Goal: Transaction & Acquisition: Subscribe to service/newsletter

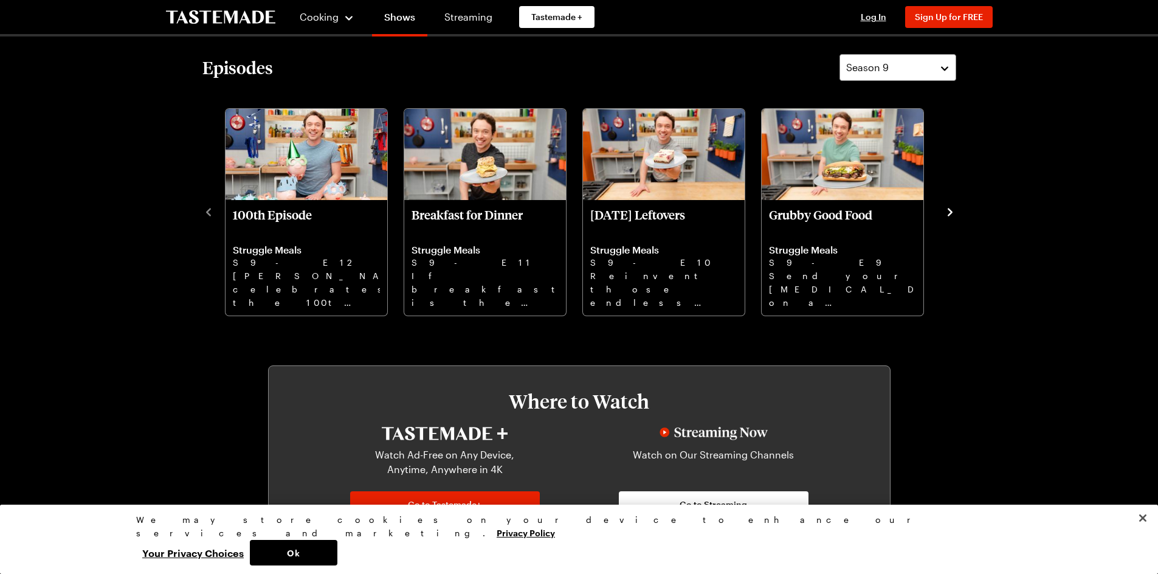
scroll to position [365, 0]
click at [1144, 531] on button "Close" at bounding box center [1143, 518] width 27 height 27
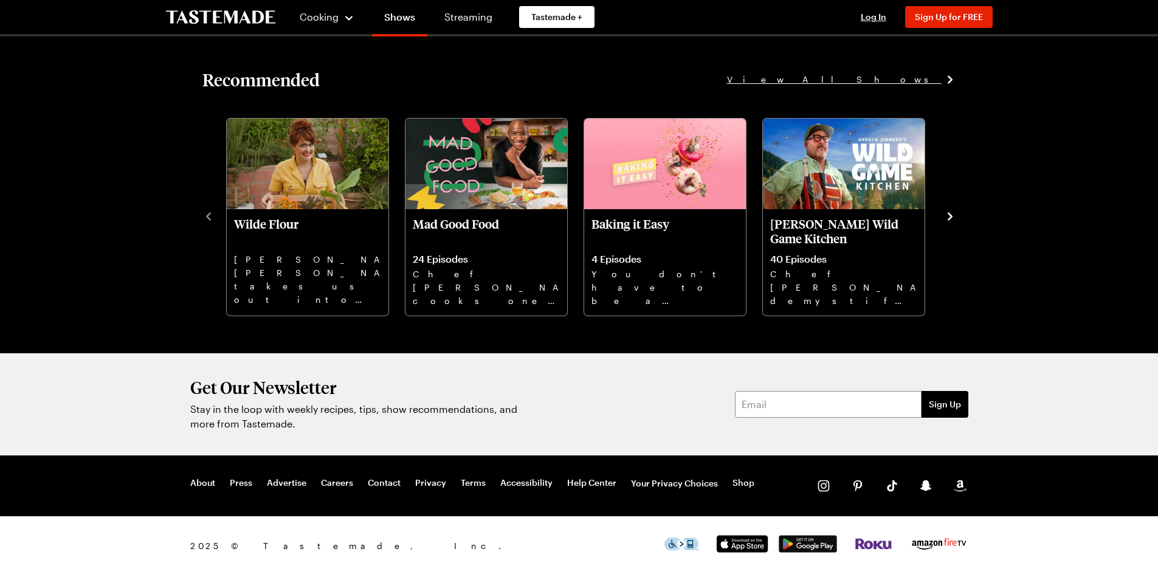
scroll to position [1607, 0]
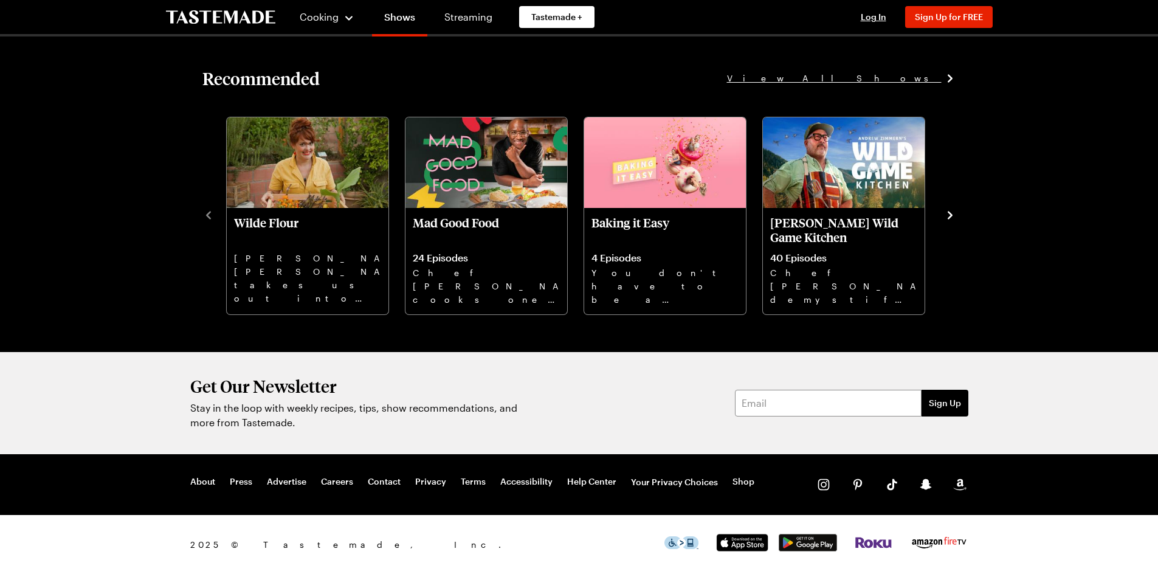
click at [951, 75] on icon at bounding box center [950, 78] width 12 height 12
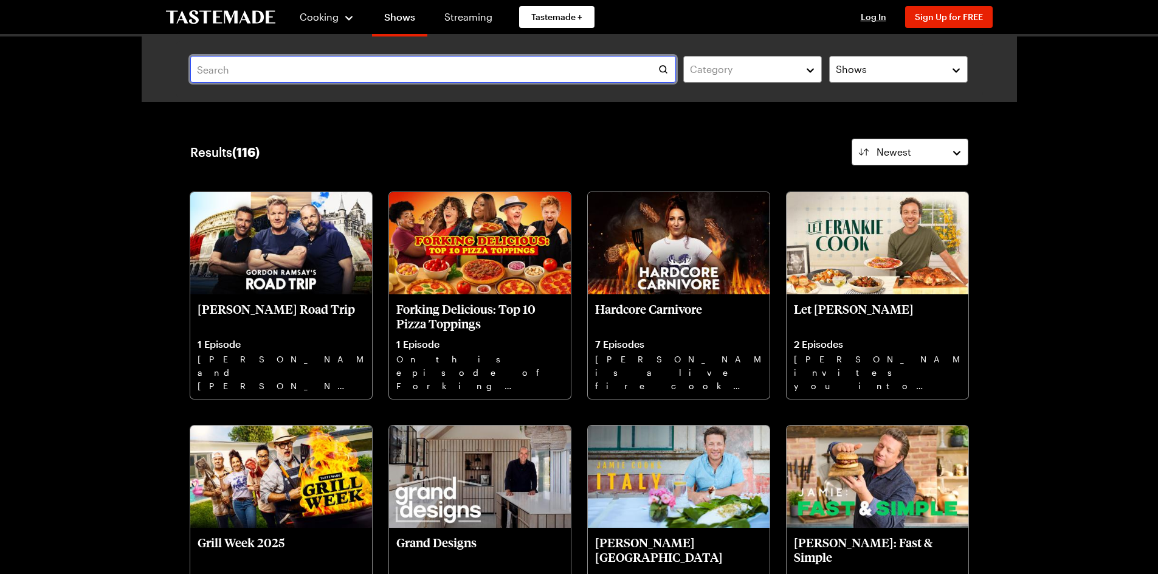
click at [581, 58] on input "text" at bounding box center [433, 69] width 486 height 27
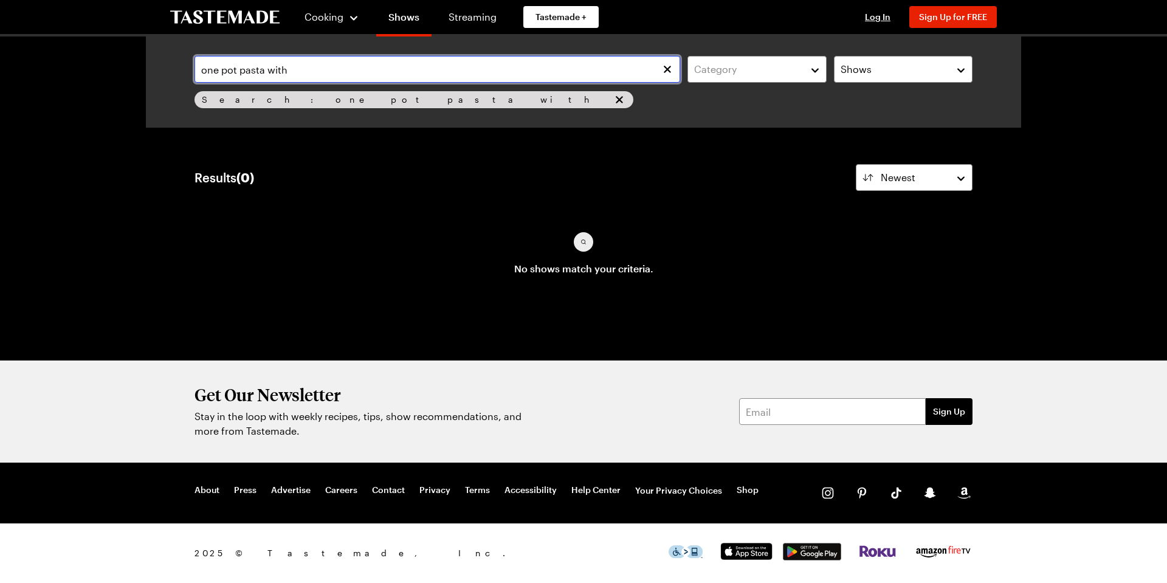
click at [446, 69] on input "one pot pasta with" at bounding box center [438, 69] width 486 height 27
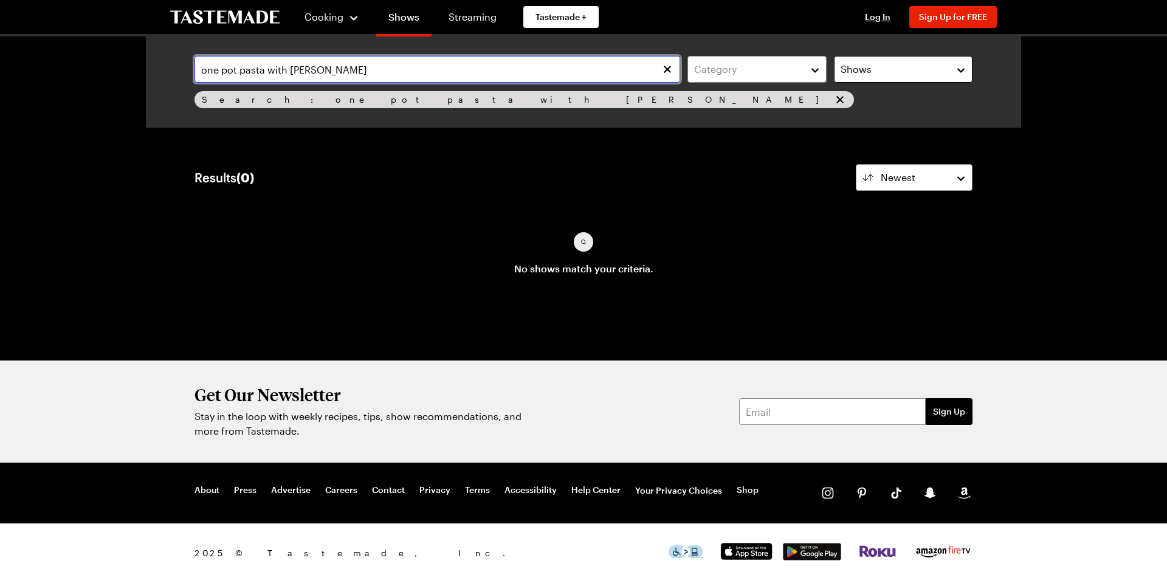
type input "one pot pasta with [PERSON_NAME]"
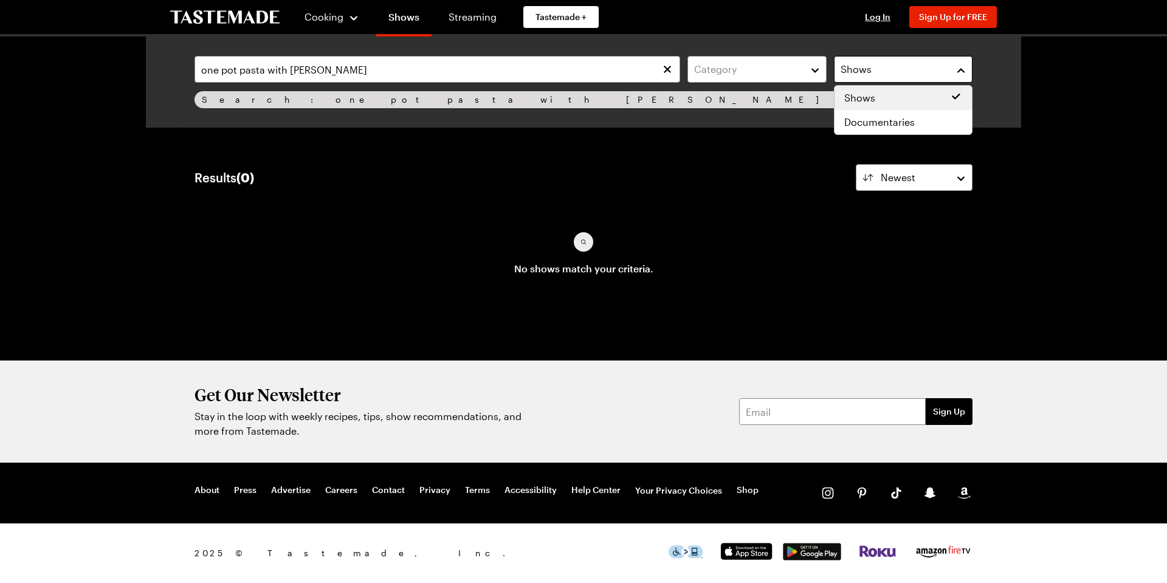
click at [962, 67] on button "Shows" at bounding box center [903, 69] width 139 height 27
click at [305, 98] on div "one pot pasta with [PERSON_NAME] Category Shows Search: one pot pasta with [PER…" at bounding box center [583, 81] width 807 height 81
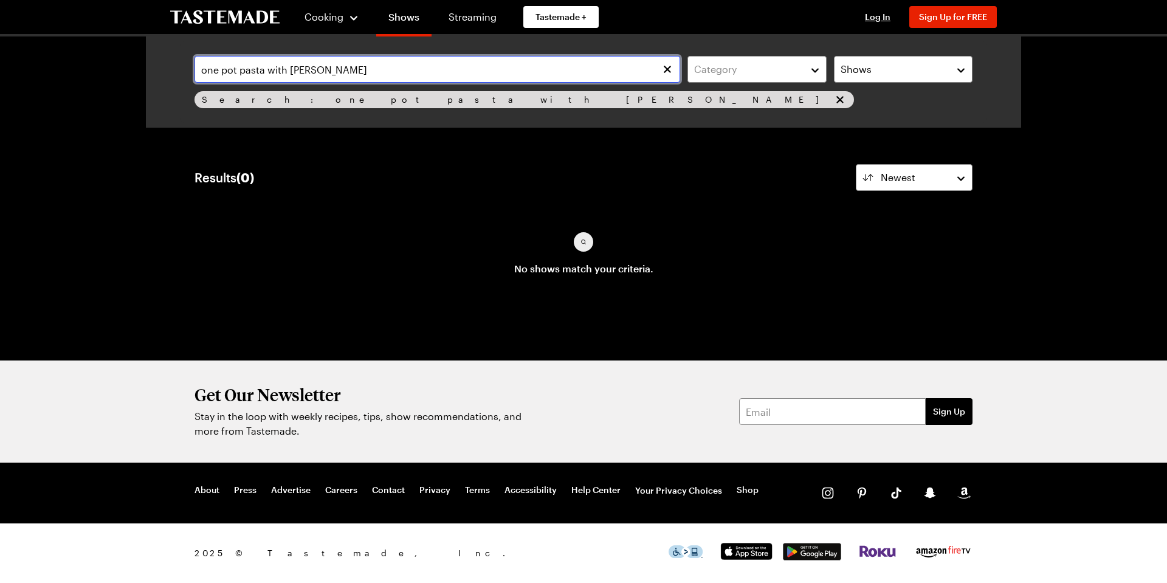
drag, startPoint x: 507, startPoint y: 69, endPoint x: 494, endPoint y: 65, distance: 13.9
click at [494, 65] on input "one pot pasta with [PERSON_NAME]" at bounding box center [438, 69] width 486 height 27
drag, startPoint x: 357, startPoint y: 67, endPoint x: 291, endPoint y: 66, distance: 66.3
click at [291, 66] on input "one pot pasta with [PERSON_NAME]" at bounding box center [438, 69] width 486 height 27
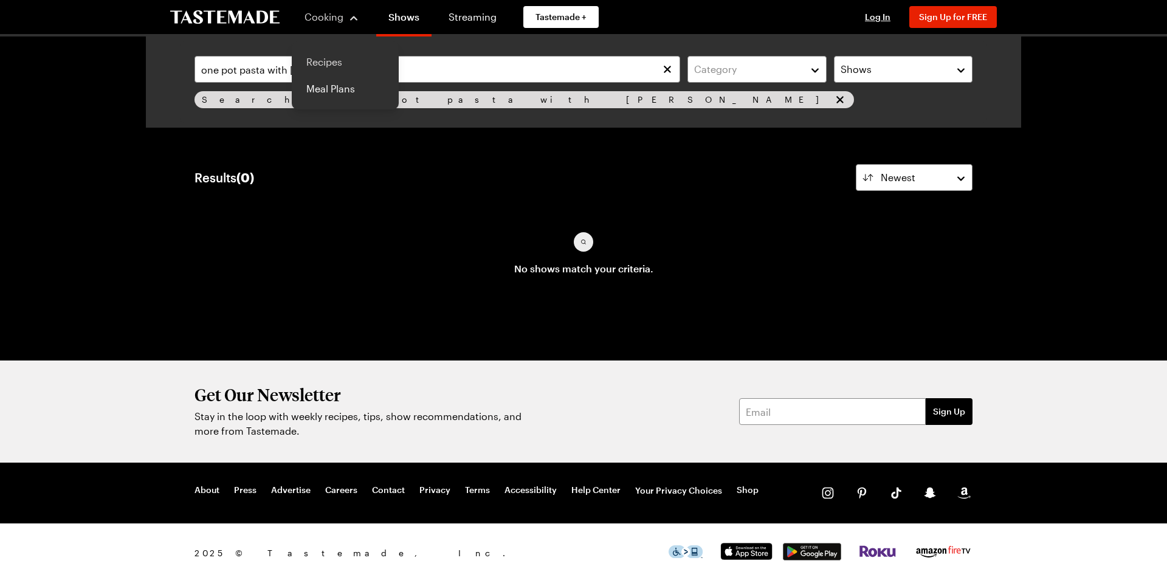
click at [320, 63] on link "Recipes" at bounding box center [345, 62] width 92 height 27
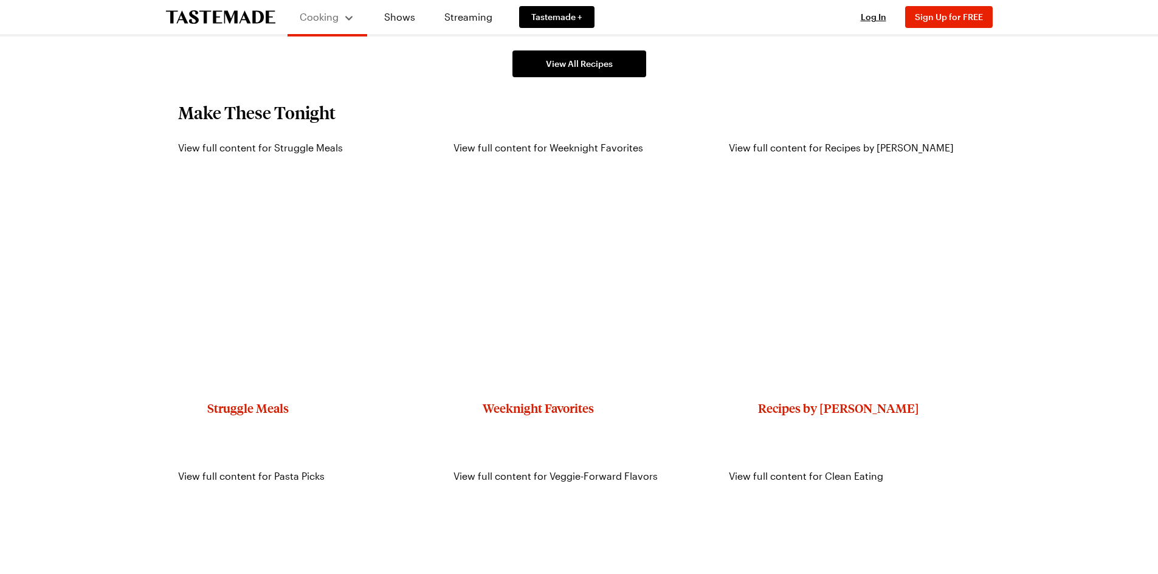
scroll to position [1094, 0]
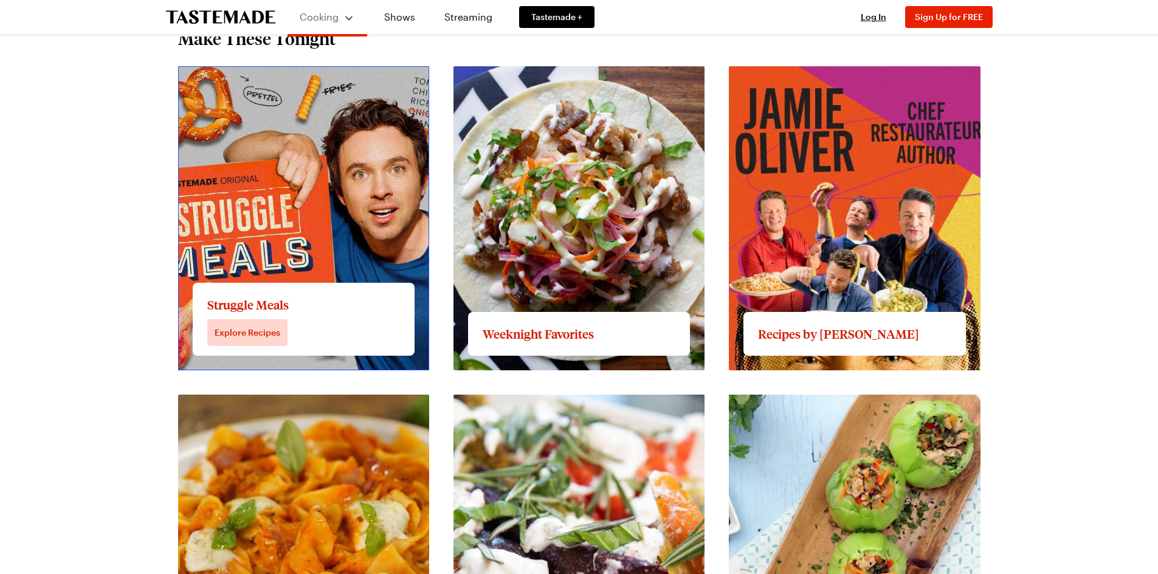
click at [267, 79] on link "View full content for Struggle Meals" at bounding box center [260, 73] width 165 height 12
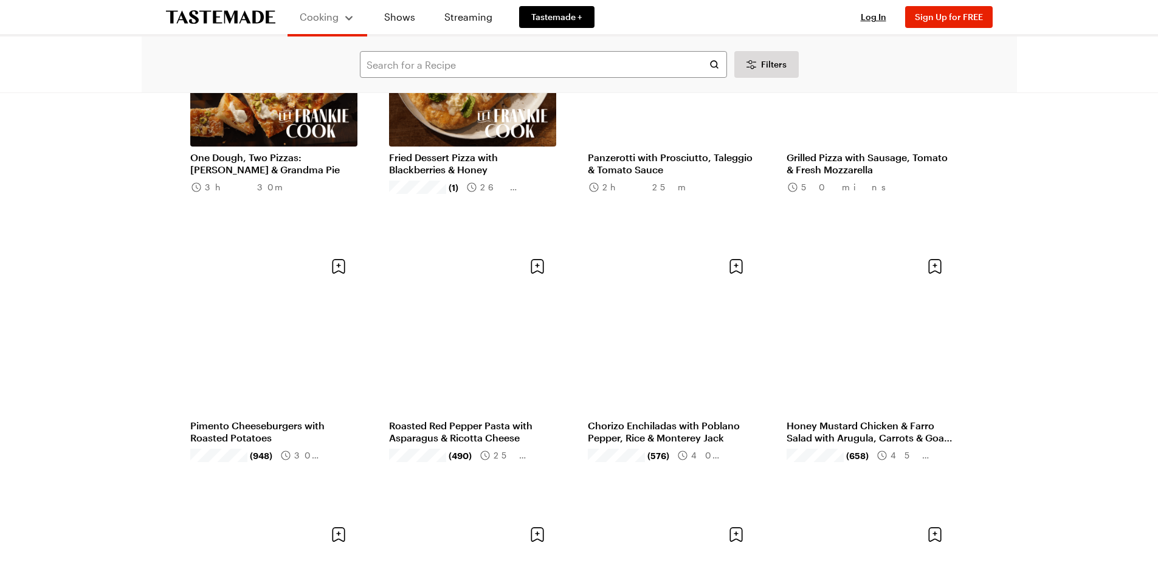
scroll to position [1033, 0]
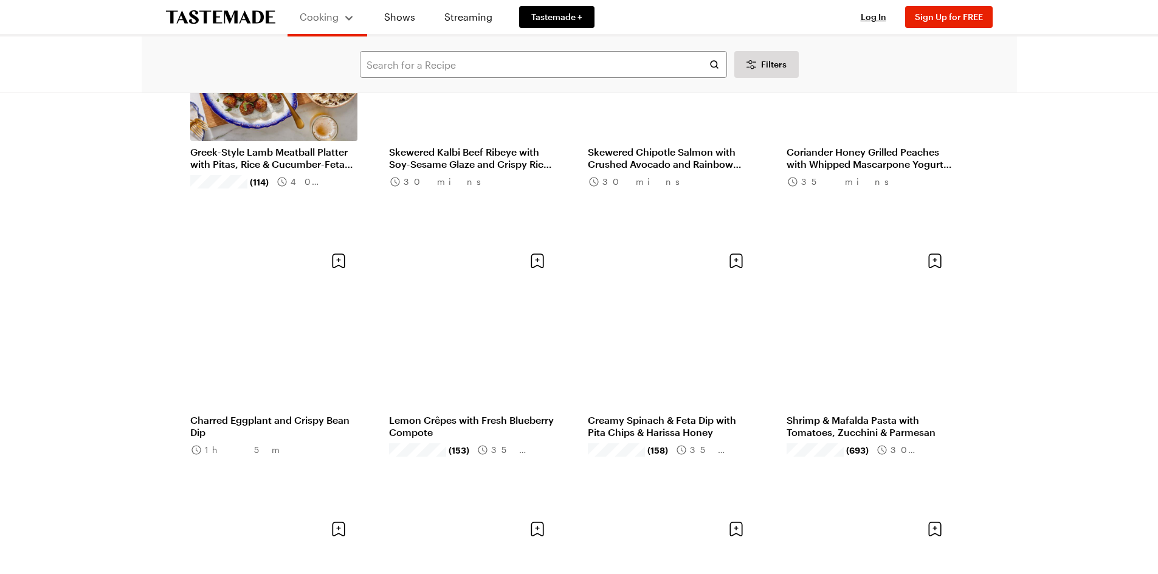
scroll to position [2736, 0]
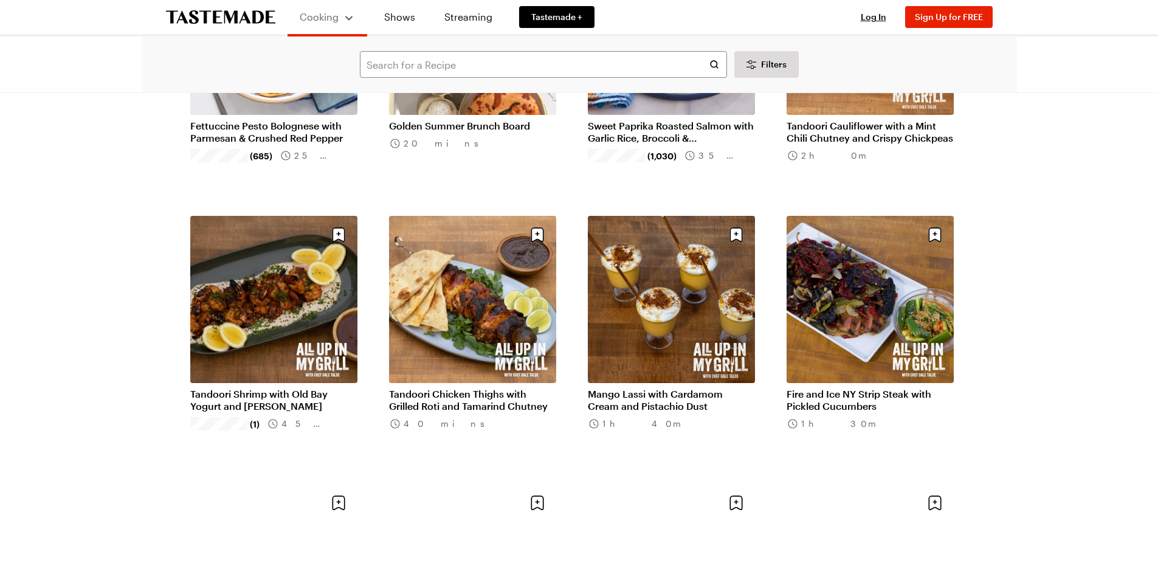
scroll to position [4255, 0]
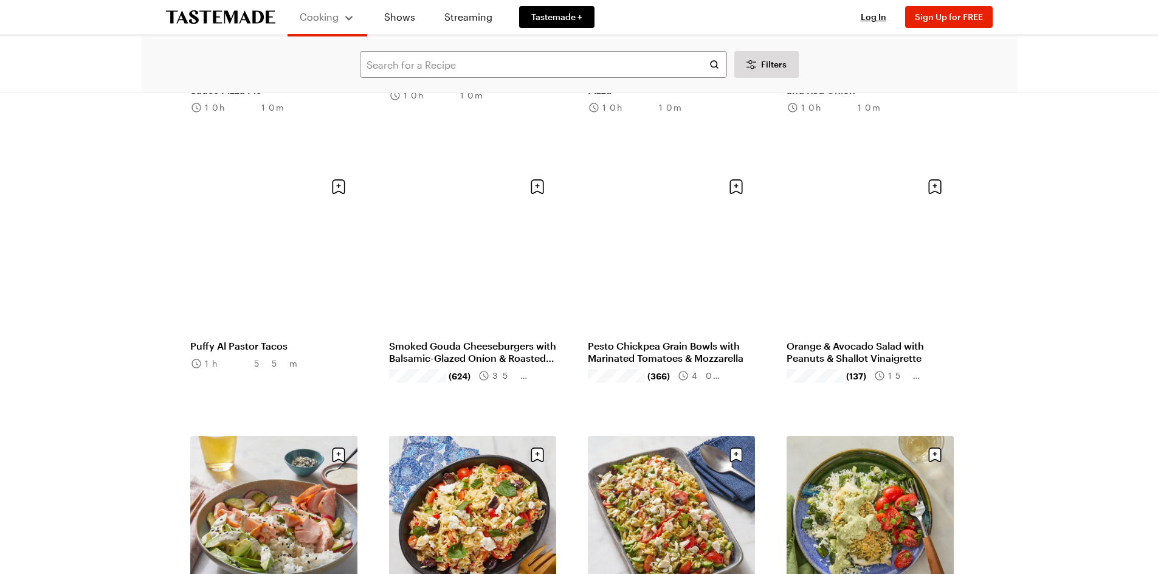
scroll to position [1885, 0]
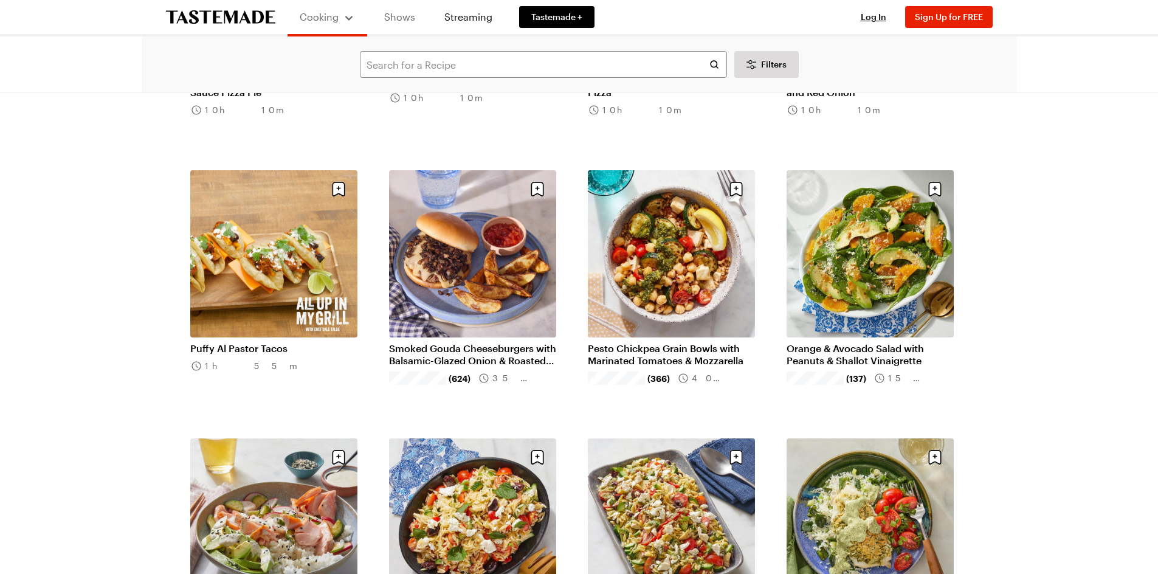
click at [403, 17] on link "Shows" at bounding box center [399, 17] width 55 height 34
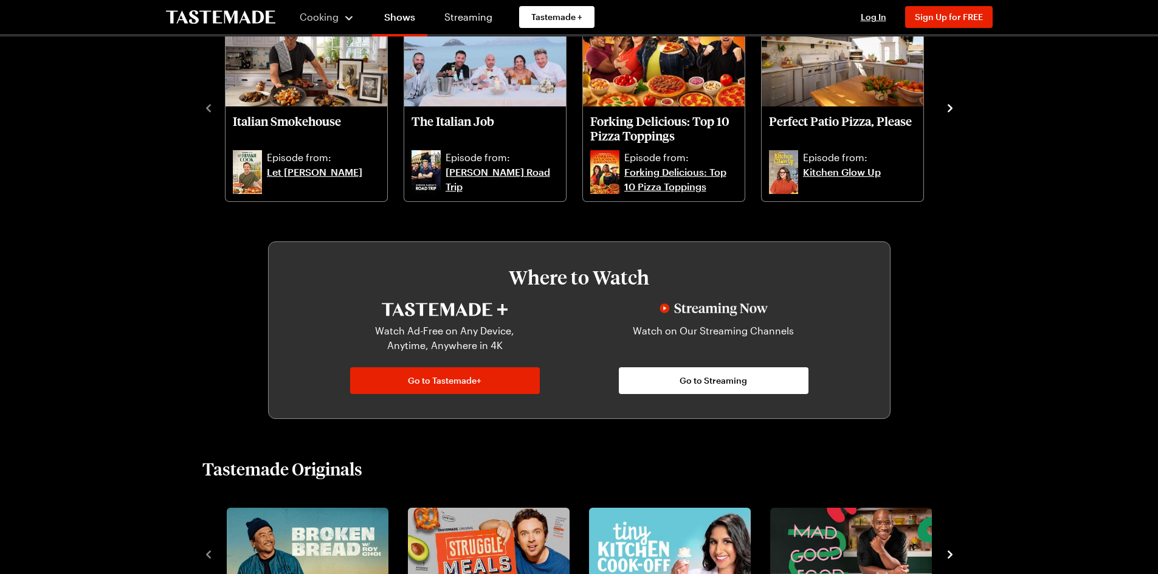
scroll to position [243, 0]
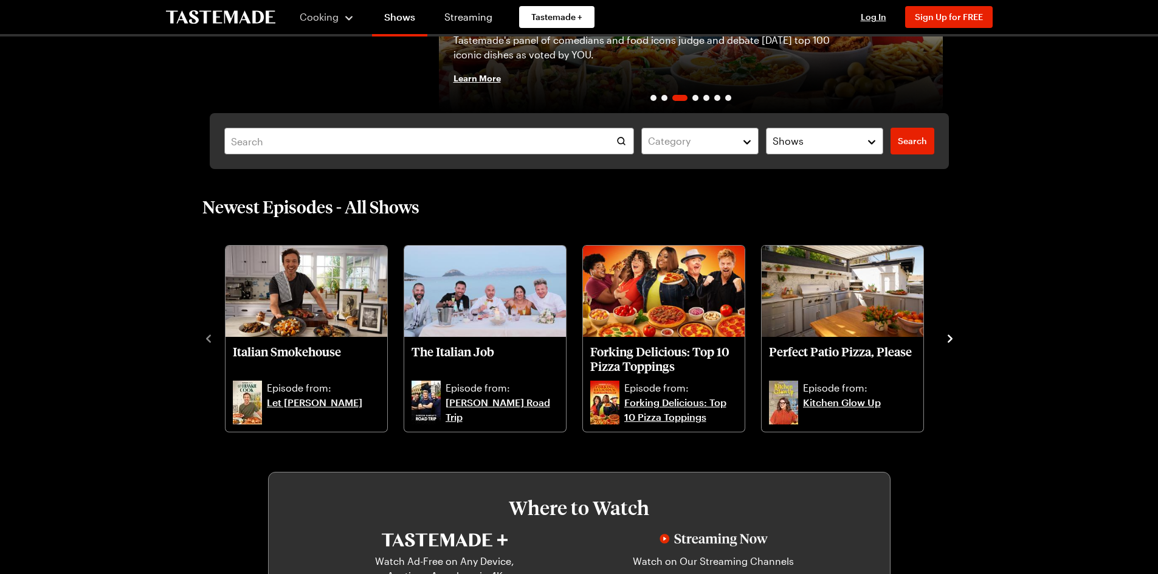
click at [951, 337] on icon "navigate to next item" at bounding box center [950, 339] width 12 height 12
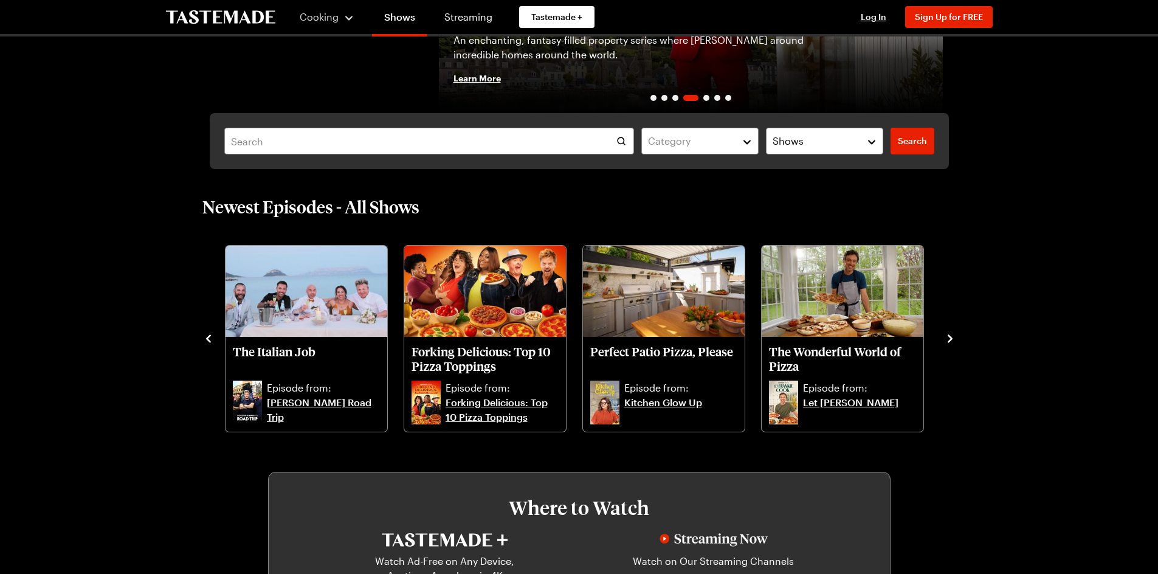
click at [951, 337] on icon "navigate to next item" at bounding box center [950, 339] width 12 height 12
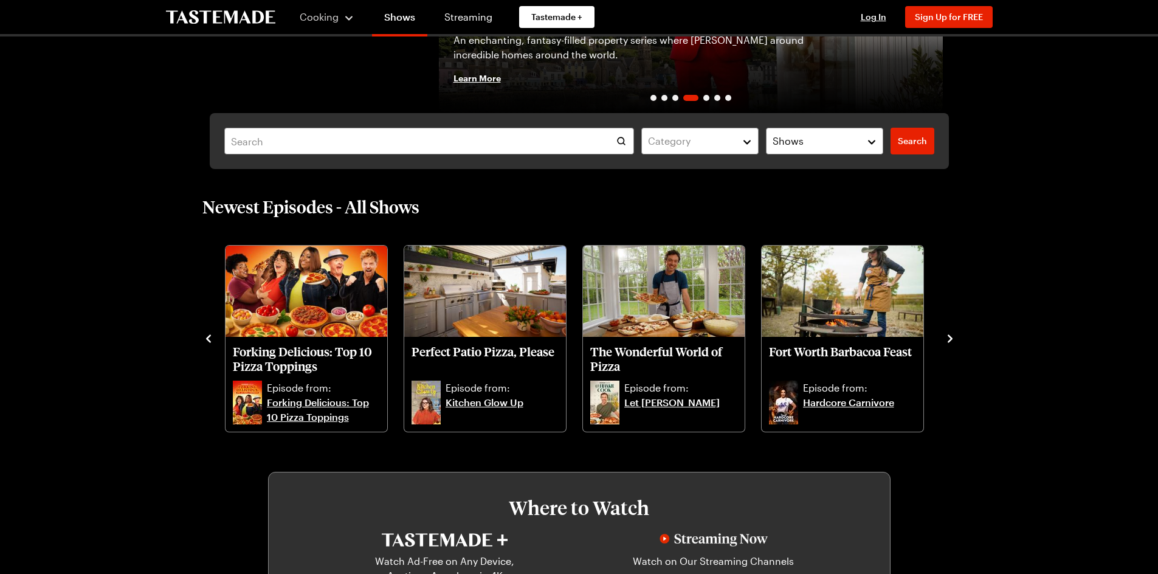
click at [951, 337] on icon "navigate to next item" at bounding box center [950, 339] width 12 height 12
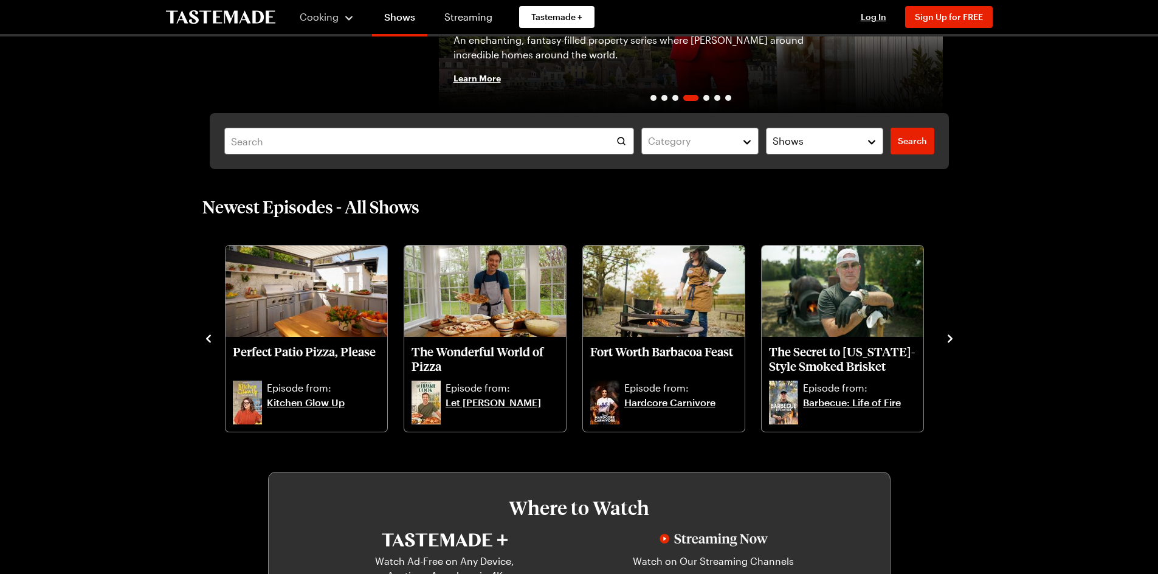
click at [951, 337] on icon "navigate to next item" at bounding box center [950, 339] width 12 height 12
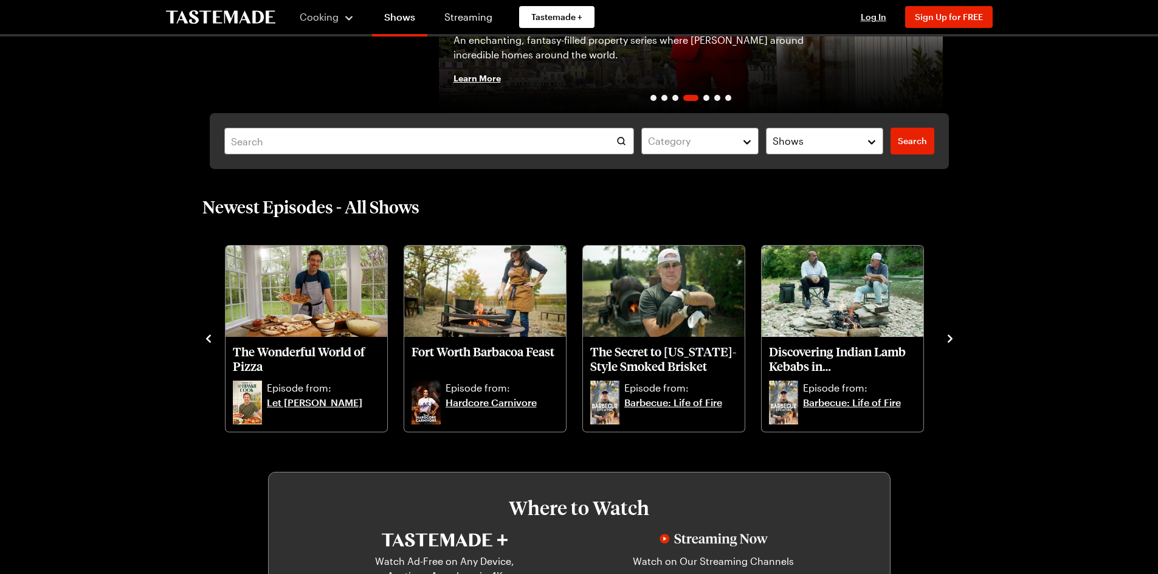
click at [951, 337] on icon "navigate to next item" at bounding box center [950, 339] width 12 height 12
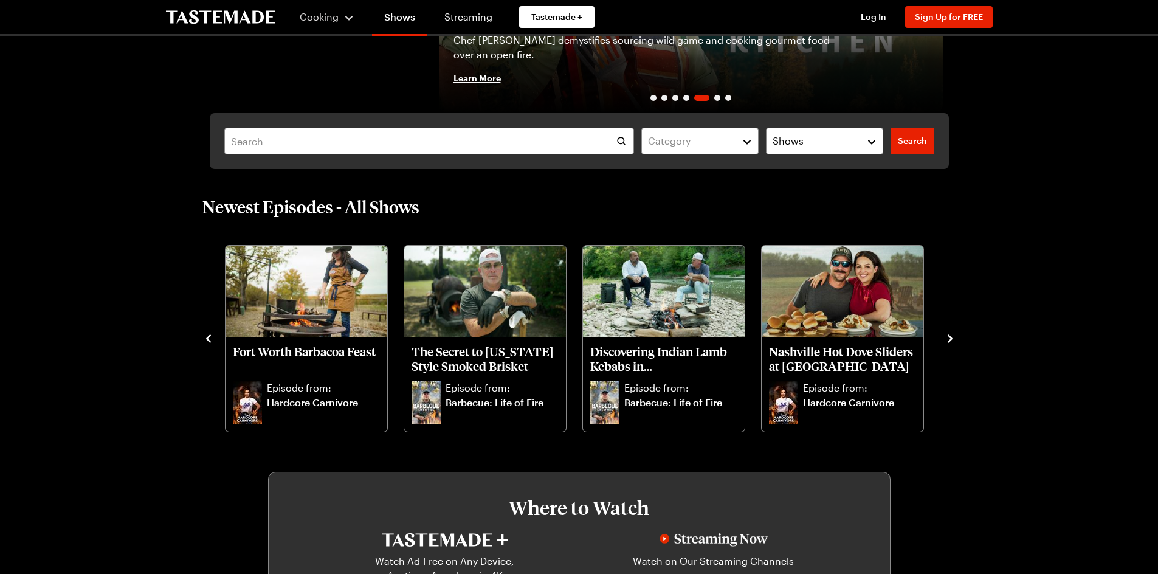
click at [951, 337] on icon "navigate to next item" at bounding box center [950, 339] width 12 height 12
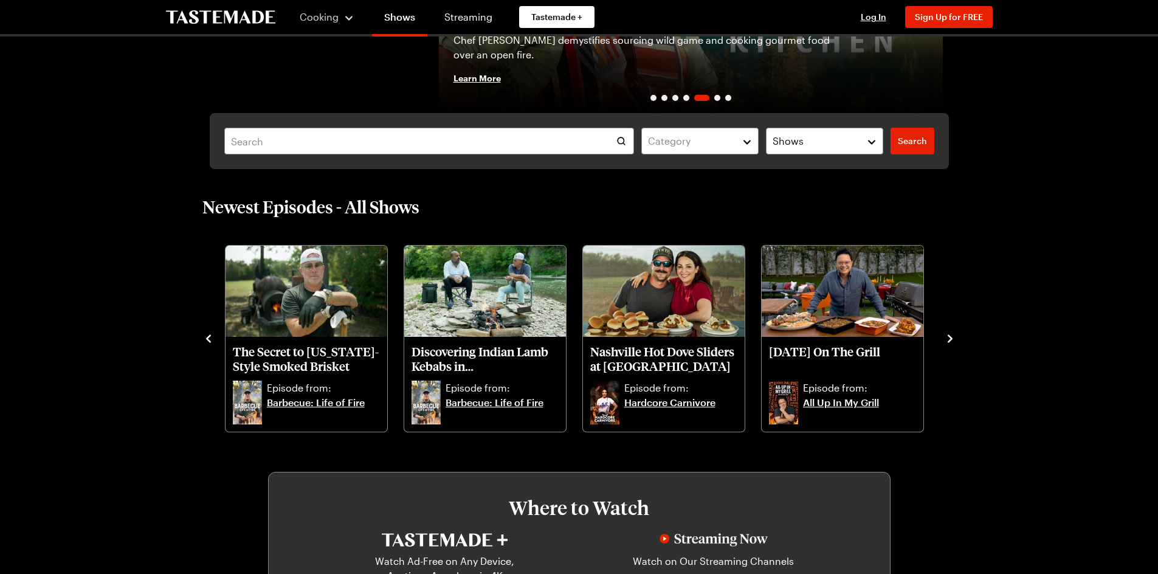
click at [951, 337] on icon "navigate to next item" at bounding box center [950, 339] width 12 height 12
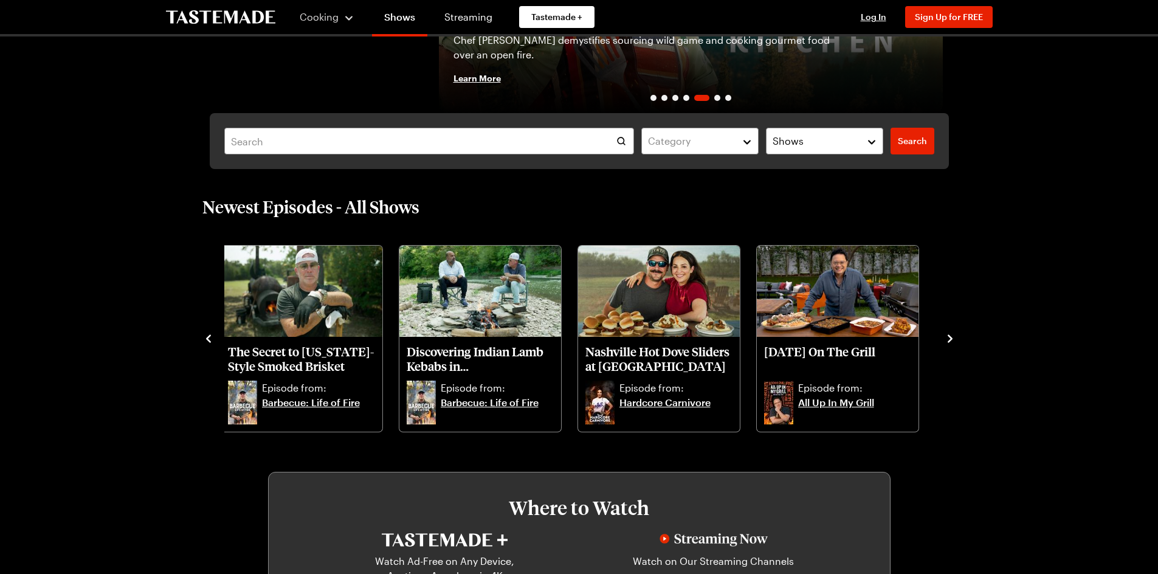
click at [209, 334] on icon "navigate to previous item" at bounding box center [208, 339] width 12 height 12
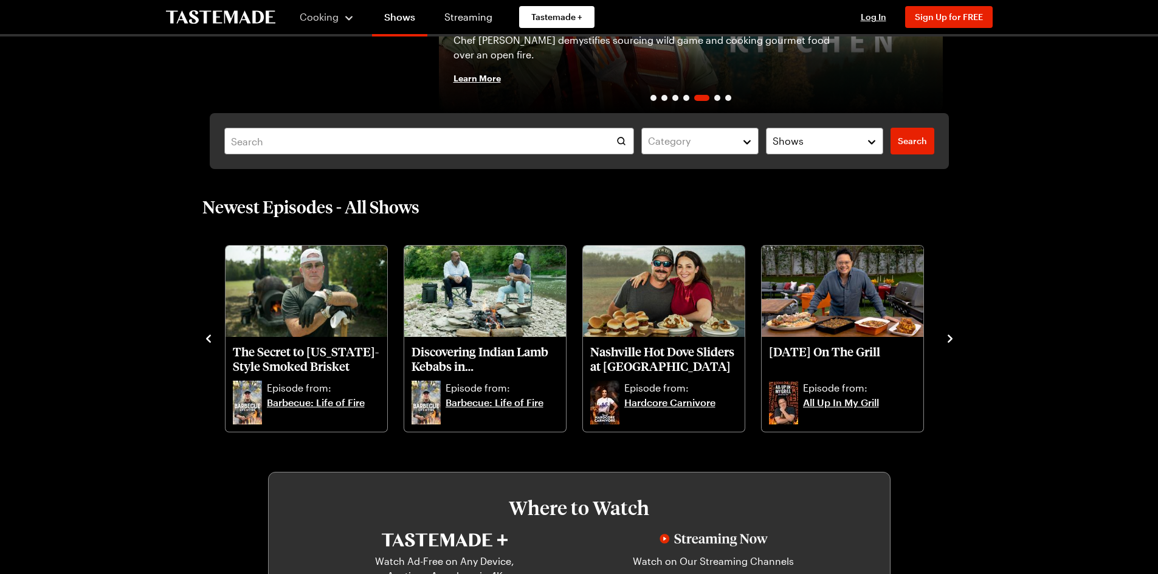
click at [209, 334] on icon "navigate to previous item" at bounding box center [208, 339] width 12 height 12
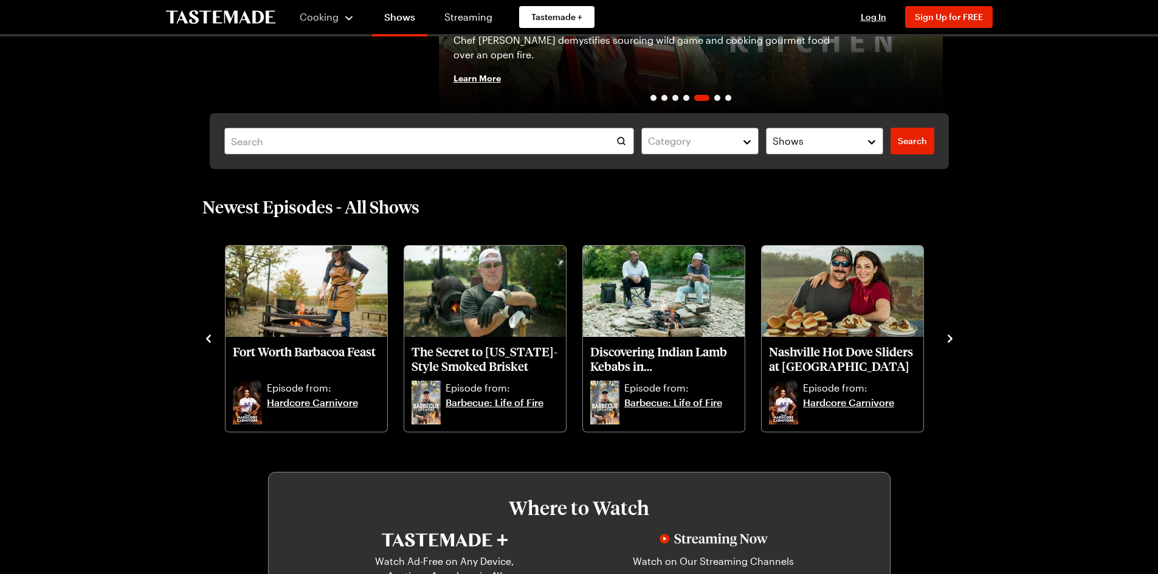
click at [209, 334] on icon "navigate to previous item" at bounding box center [208, 339] width 12 height 12
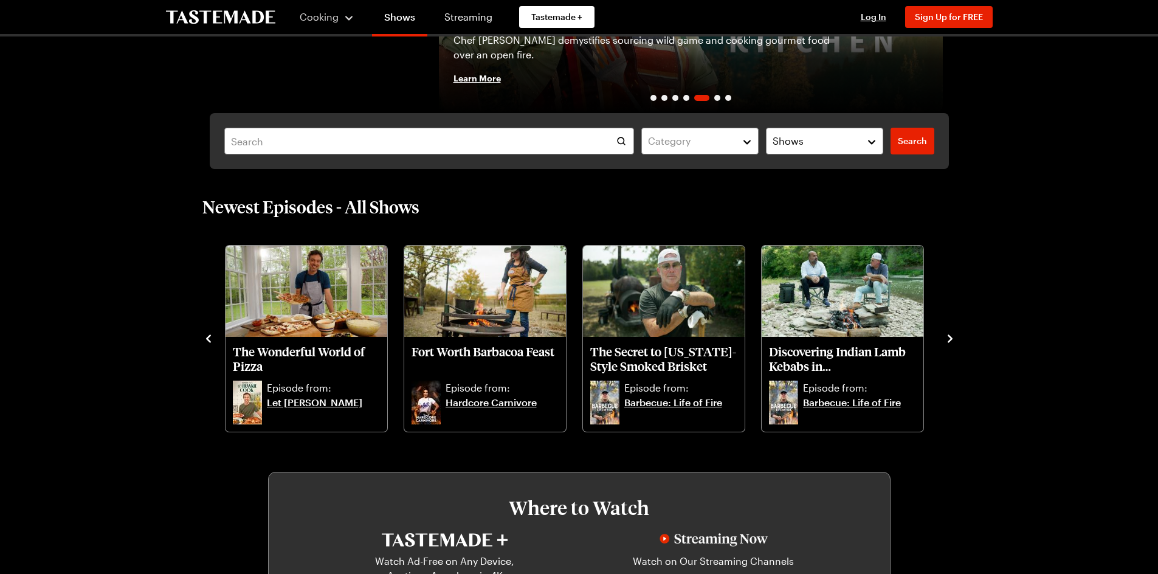
click at [209, 334] on icon "navigate to previous item" at bounding box center [208, 339] width 12 height 12
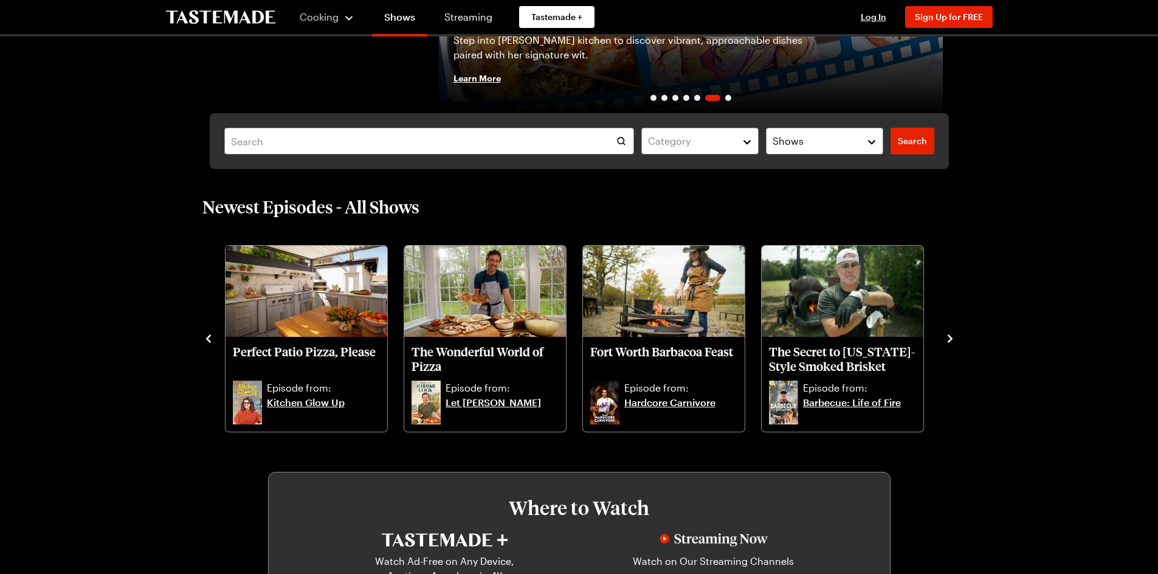
click at [209, 334] on icon "navigate to previous item" at bounding box center [208, 339] width 12 height 12
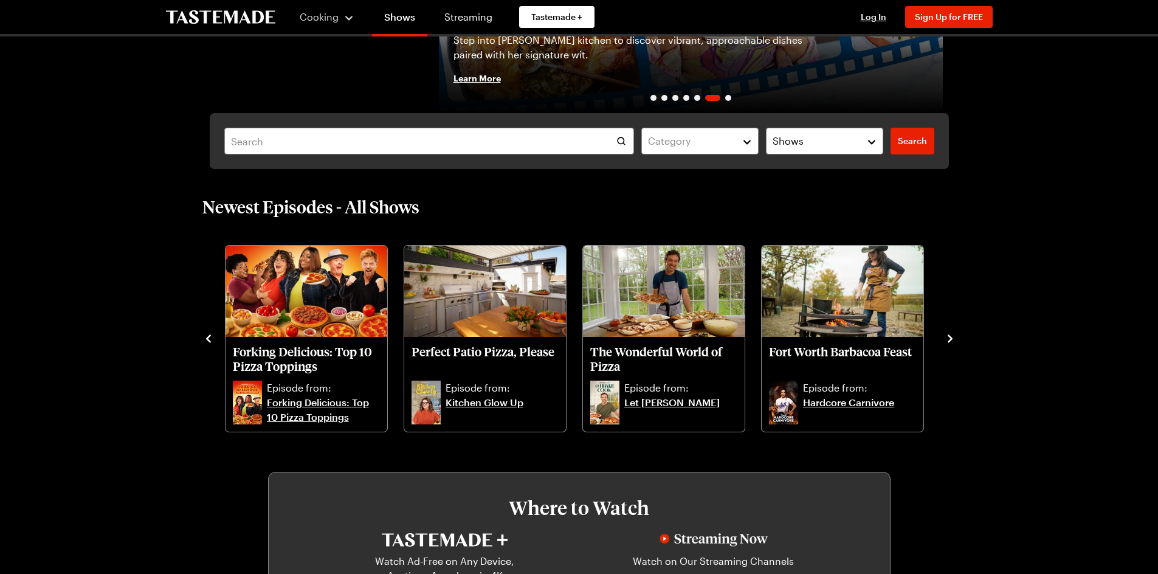
click at [209, 334] on icon "navigate to previous item" at bounding box center [208, 339] width 12 height 12
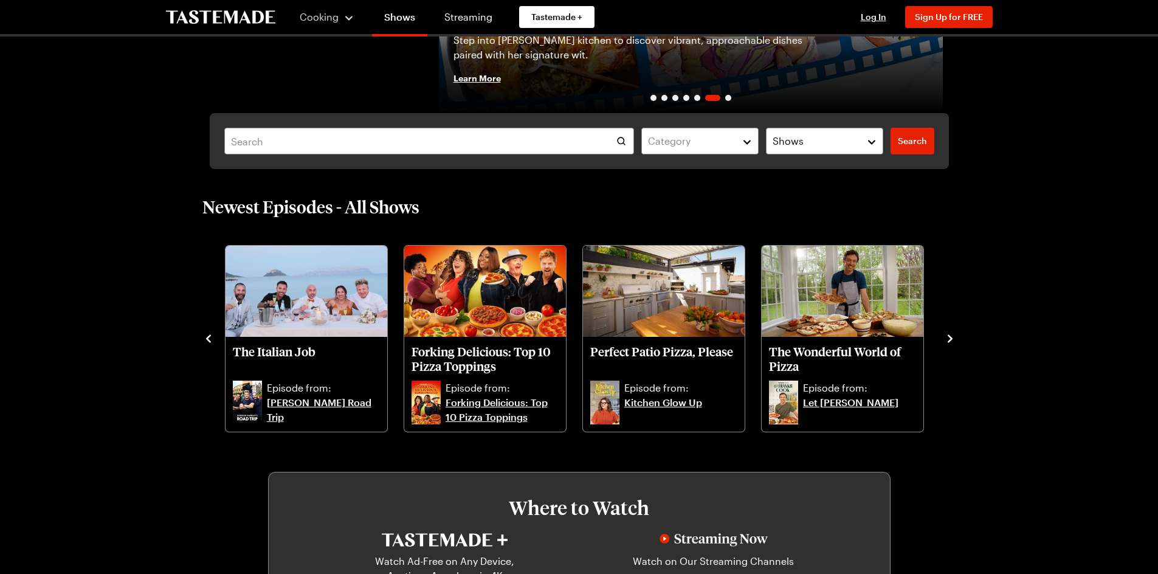
click at [209, 334] on icon "navigate to previous item" at bounding box center [208, 339] width 12 height 12
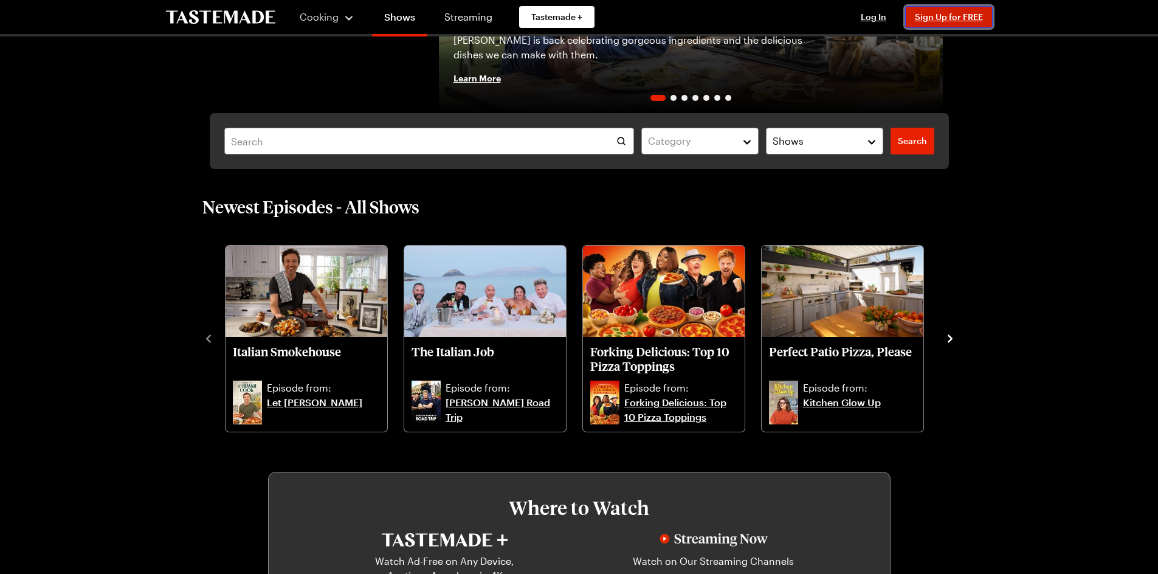
click at [953, 16] on span "Sign Up for FREE" at bounding box center [949, 17] width 68 height 10
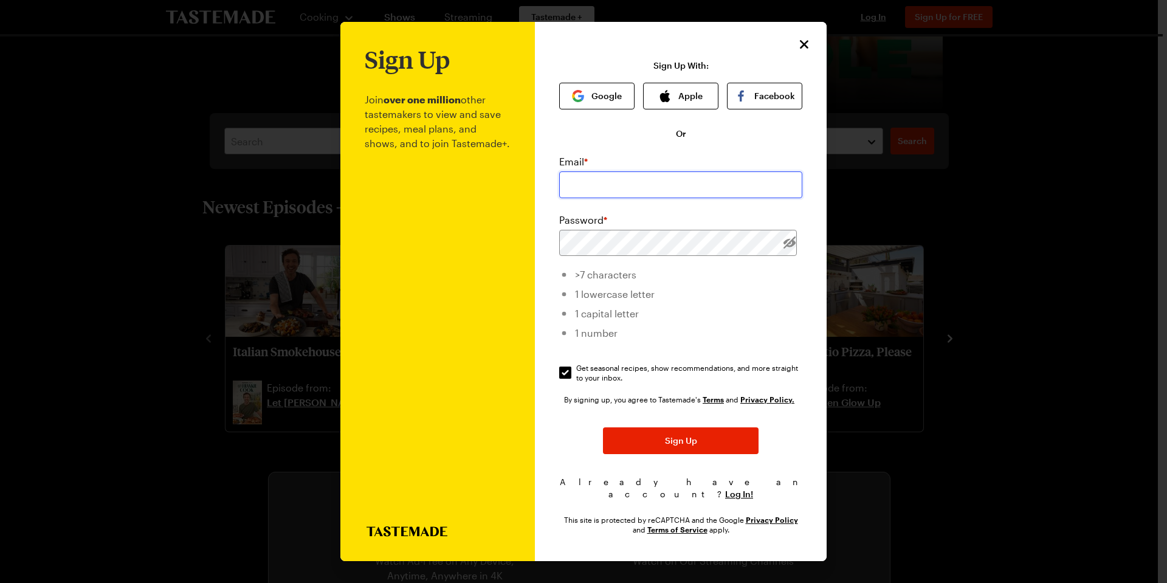
click at [624, 186] on input "email" at bounding box center [680, 184] width 243 height 27
type input "[EMAIL_ADDRESS][DOMAIN_NAME]"
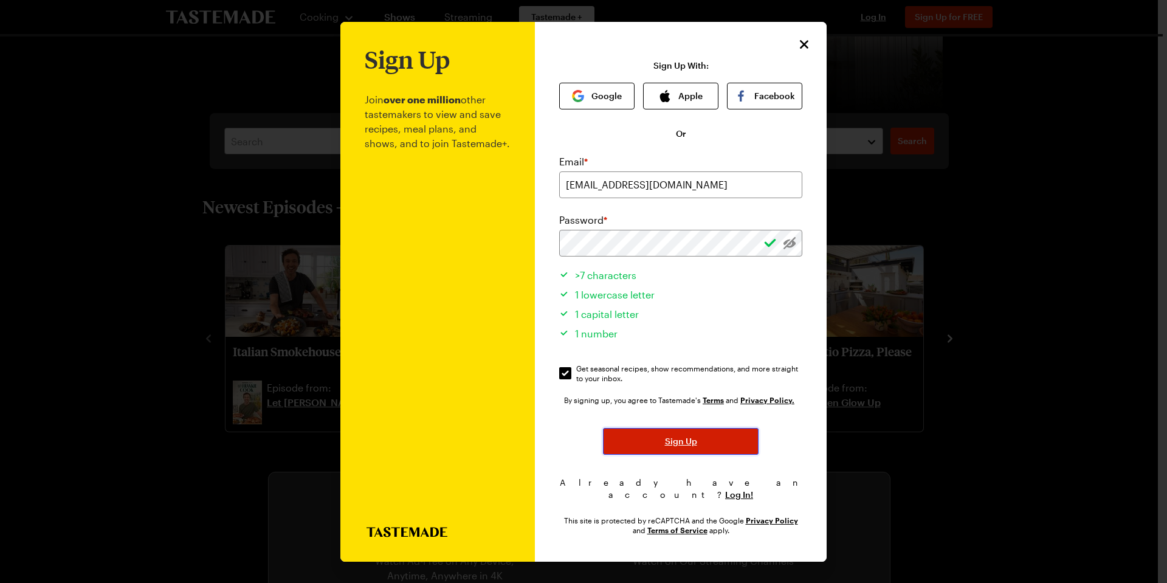
click at [683, 441] on span "Sign Up" at bounding box center [681, 441] width 32 height 12
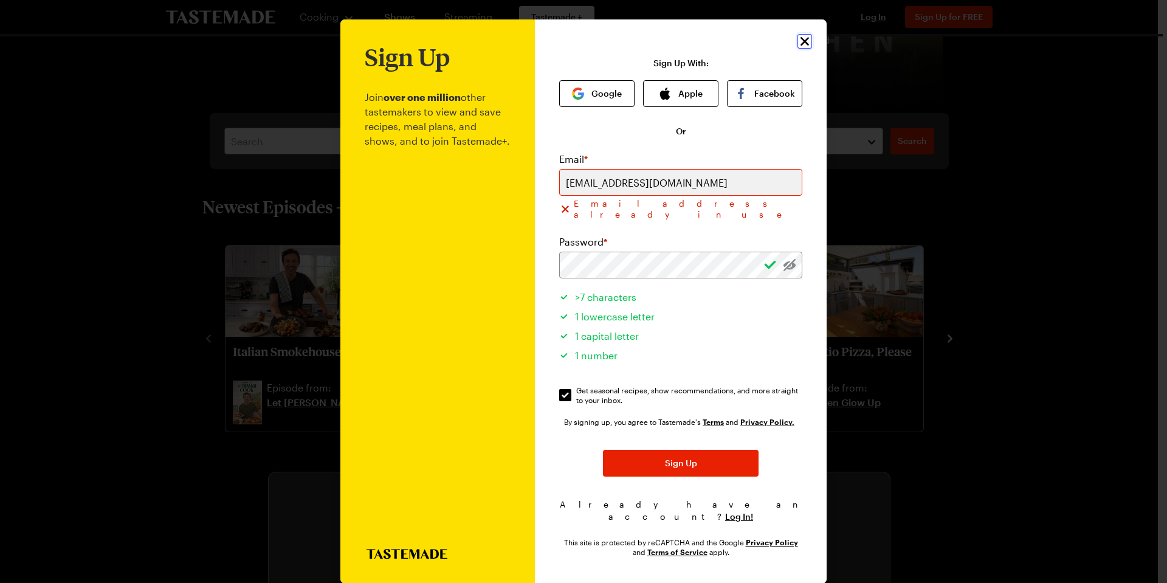
click at [808, 43] on icon "Close" at bounding box center [805, 41] width 15 height 15
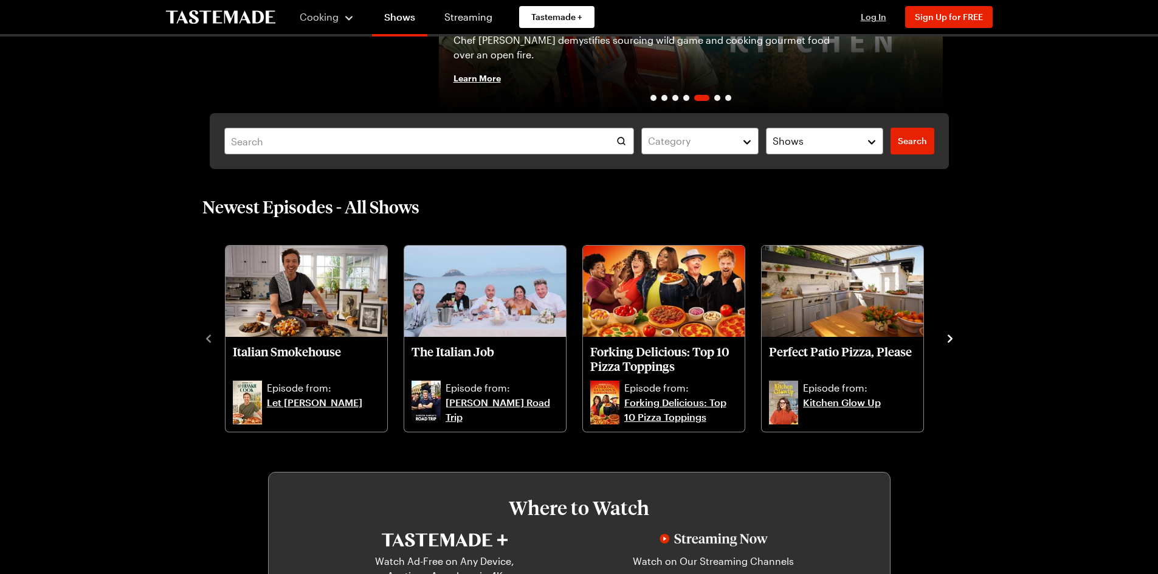
click at [875, 15] on span "Log In" at bounding box center [874, 17] width 26 height 10
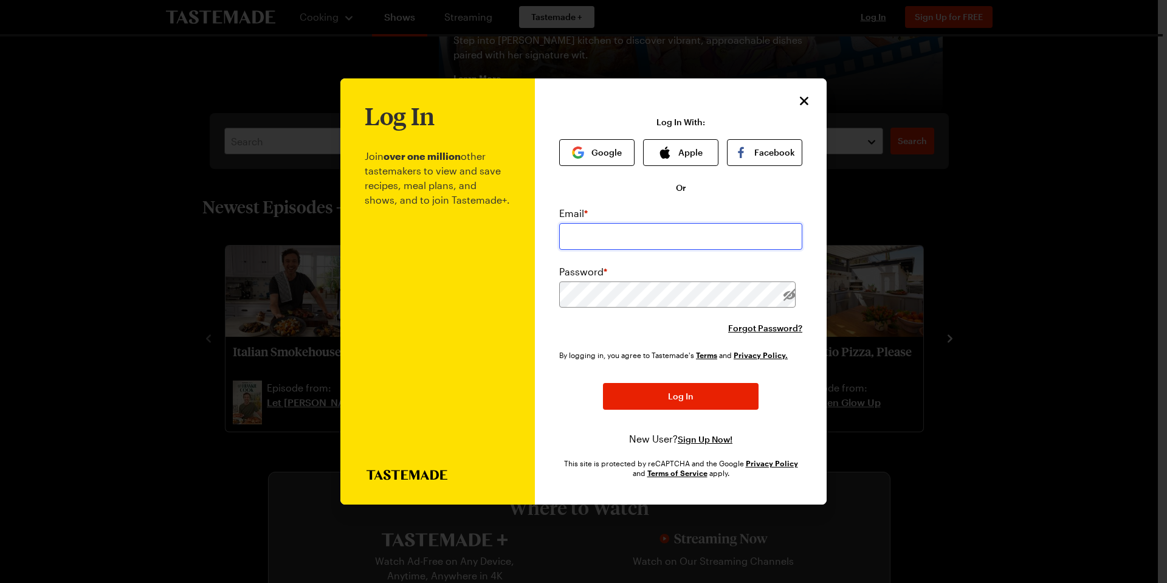
click at [627, 230] on input "email" at bounding box center [680, 236] width 243 height 27
type input "[EMAIL_ADDRESS][DOMAIN_NAME]"
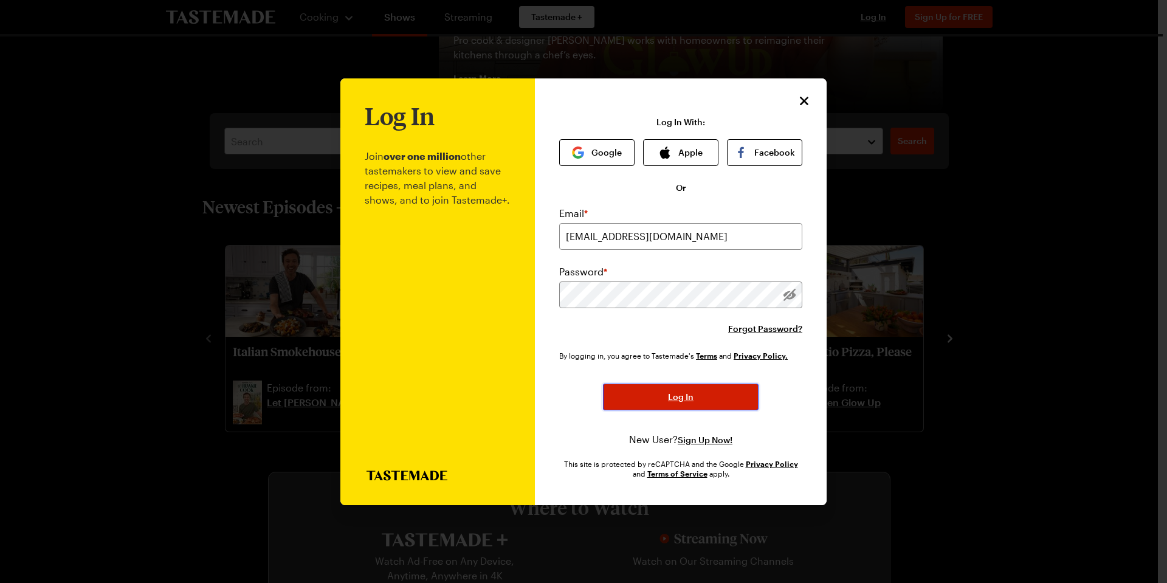
click at [672, 392] on span "Log In" at bounding box center [681, 397] width 26 height 12
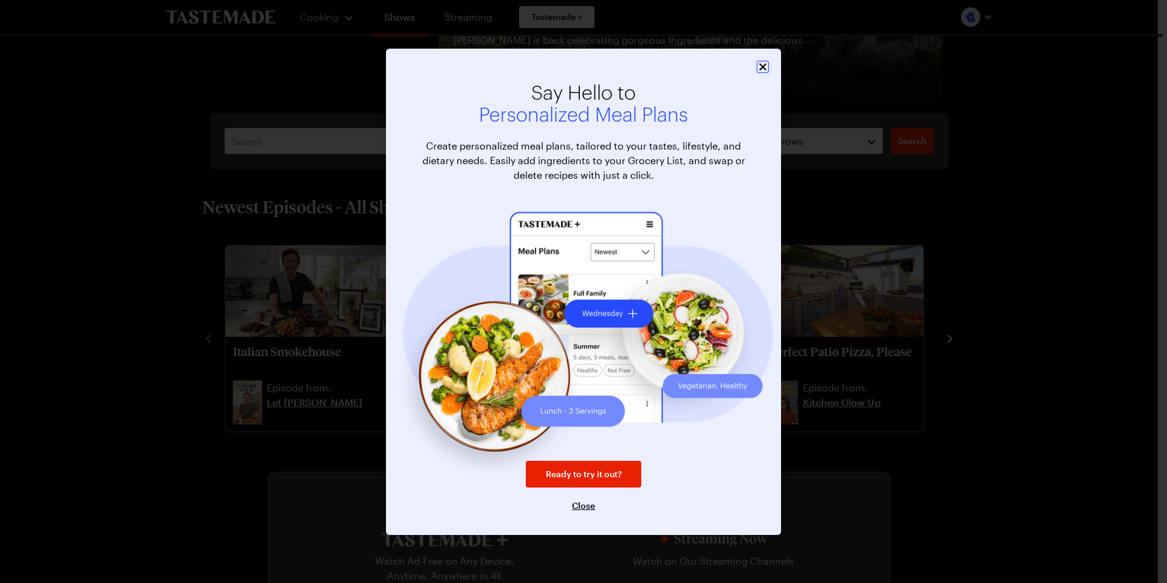
click at [765, 65] on icon "Close" at bounding box center [762, 66] width 7 height 7
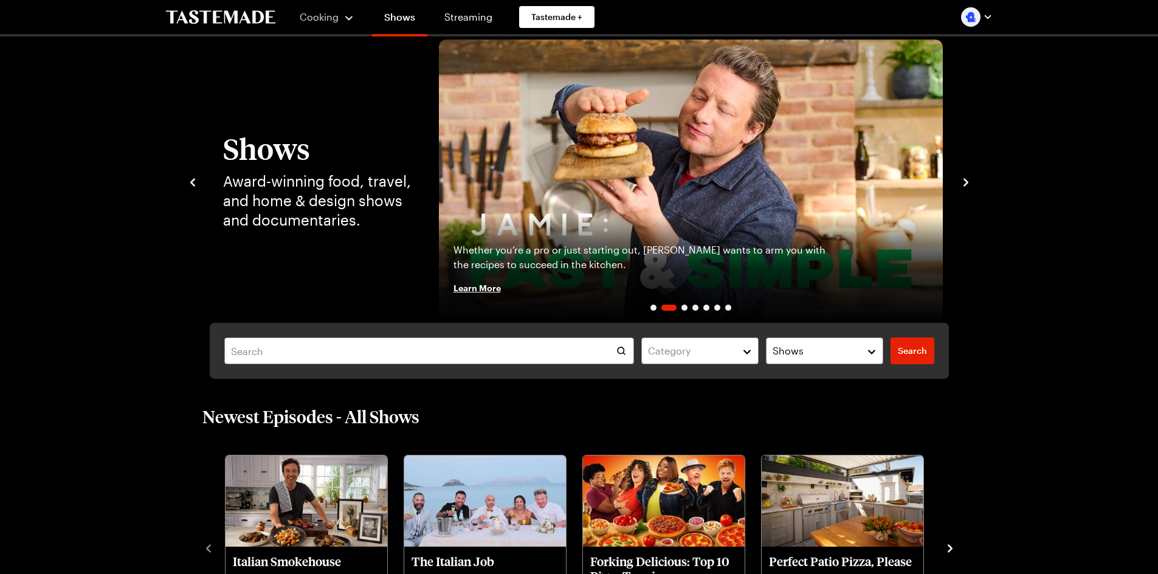
scroll to position [0, 0]
